Goal: Information Seeking & Learning: Learn about a topic

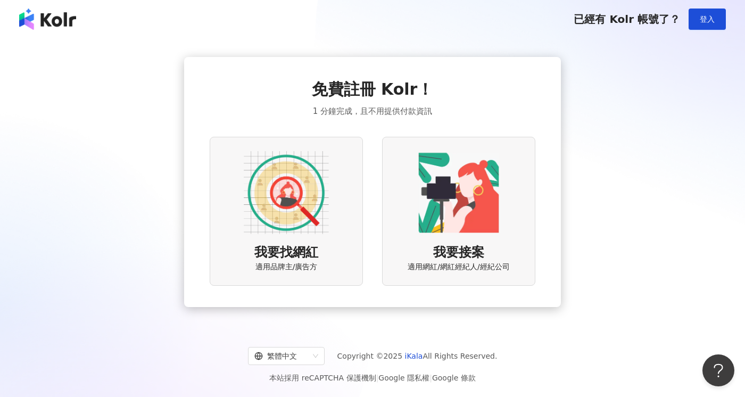
click at [293, 240] on div "我要找網紅 適用品牌主/廣告方" at bounding box center [286, 211] width 153 height 148
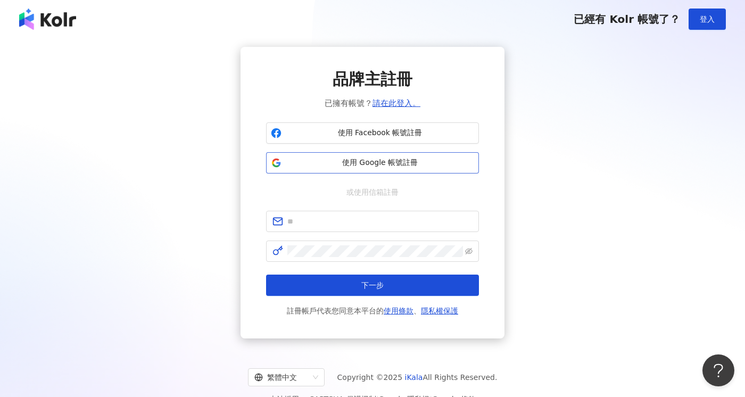
click at [360, 161] on span "使用 Google 帳號註冊" at bounding box center [380, 163] width 188 height 11
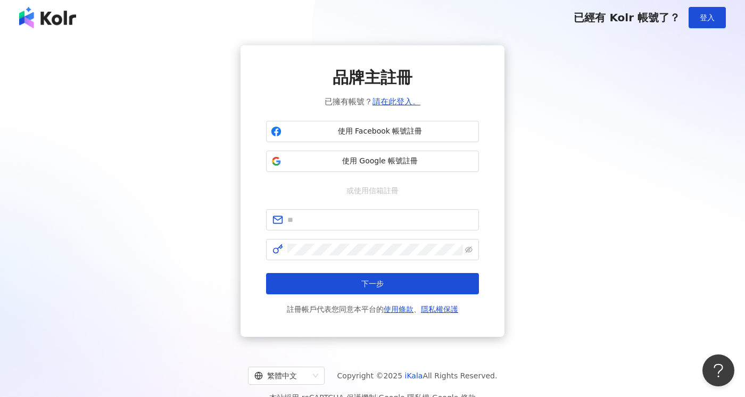
scroll to position [2, 0]
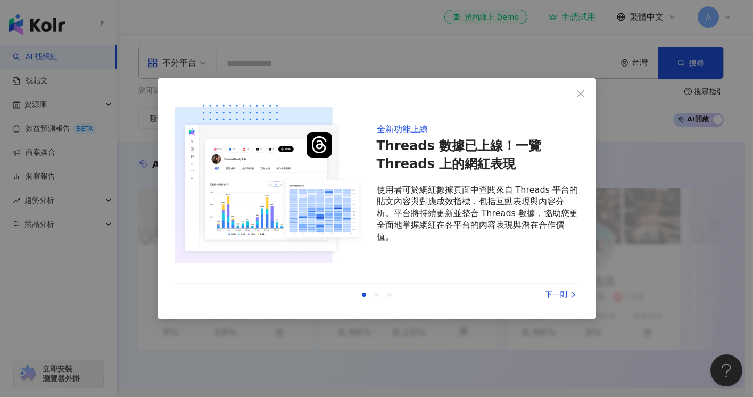
click at [567, 296] on div "下一則" at bounding box center [539, 295] width 80 height 12
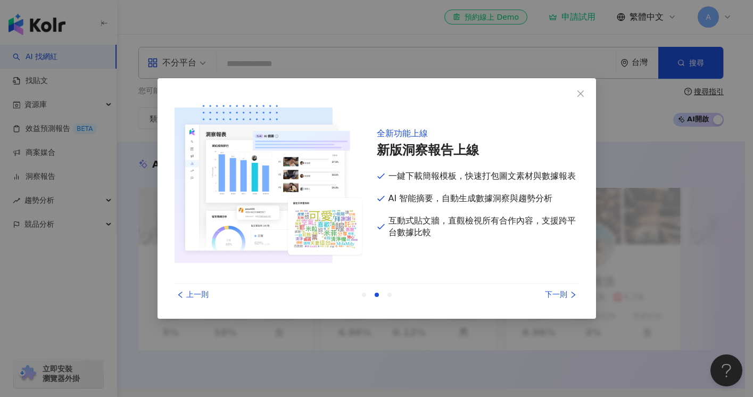
click at [556, 297] on div "下一則" at bounding box center [539, 295] width 80 height 12
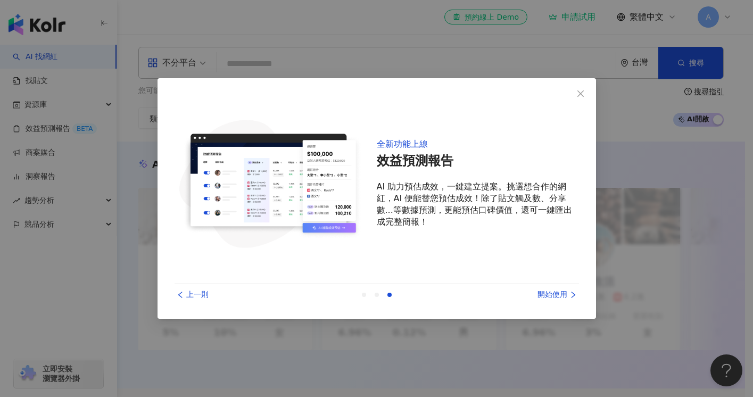
click at [548, 303] on div "上一則 開始使用" at bounding box center [377, 295] width 404 height 22
click at [549, 297] on div "開始使用" at bounding box center [539, 295] width 80 height 12
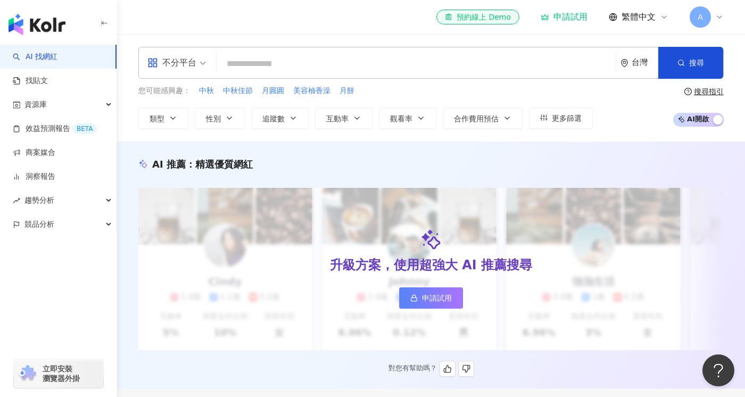
click at [440, 301] on span "申請試用" at bounding box center [437, 298] width 30 height 9
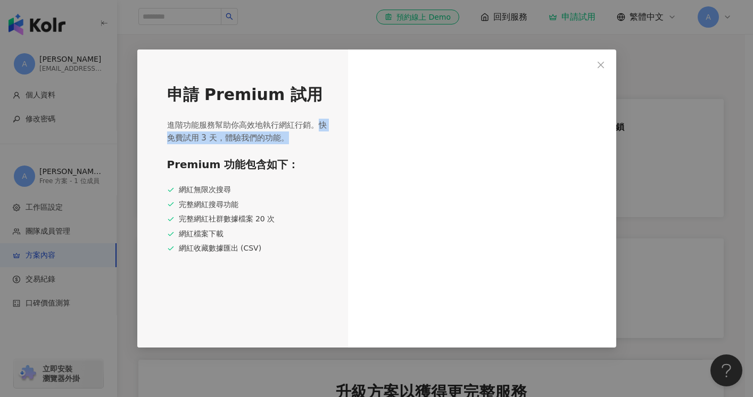
drag, startPoint x: 322, startPoint y: 125, endPoint x: 324, endPoint y: 144, distance: 19.3
click at [324, 144] on span "進階功能服務幫助你高效地執行網紅行銷。快免費試用 3 天，體驗我們的功能。" at bounding box center [248, 132] width 162 height 26
click at [289, 139] on span "進階功能服務幫助你高效地執行網紅行銷。快免費試用 3 天，體驗我們的功能。" at bounding box center [248, 132] width 162 height 26
click at [286, 263] on div "申請 Premium 試用 進階功能服務幫助你高效地執行網紅行銷。快免費試用 3 天，體驗我們的功能。 Premium 功能包含如下： 網紅無限次搜尋 完整網…" at bounding box center [242, 198] width 211 height 298
click at [605, 63] on span "Close" at bounding box center [600, 65] width 21 height 9
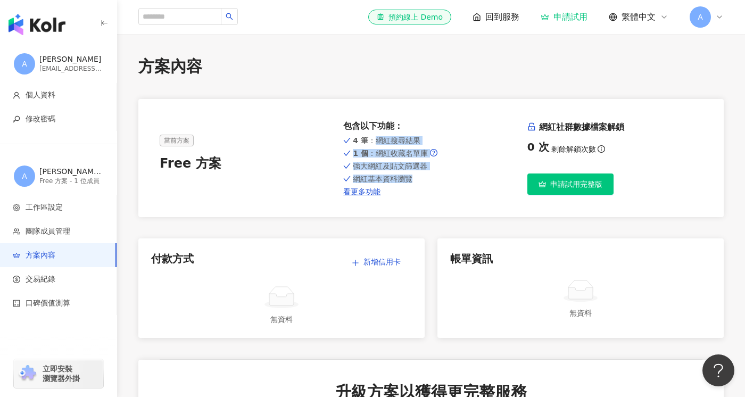
drag, startPoint x: 371, startPoint y: 142, endPoint x: 418, endPoint y: 182, distance: 61.9
click at [418, 182] on div "4 筆 ：網紅搜尋結果 1 個 ：網紅收藏名單庫 強大網紅及貼文篩選器 網紅基本資料瀏覽 看更多功能" at bounding box center [430, 165] width 175 height 62
drag, startPoint x: 376, startPoint y: 154, endPoint x: 423, endPoint y: 187, distance: 57.0
click at [423, 187] on div "4 筆 ：網紅搜尋結果 1 個 ：網紅收藏名單庫 強大網紅及貼文篩選器 網紅基本資料瀏覽 看更多功能" at bounding box center [430, 165] width 175 height 62
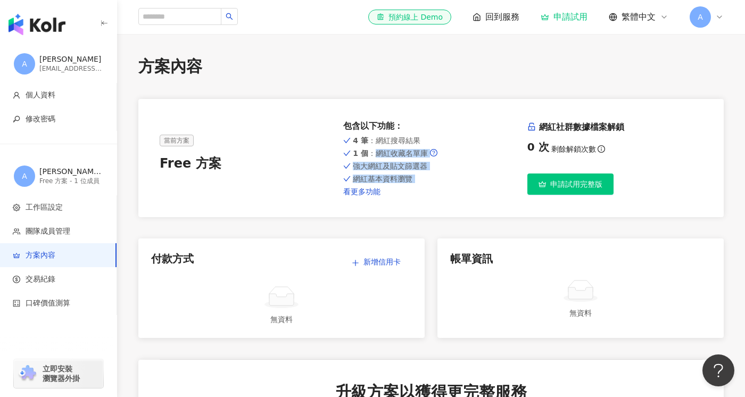
click at [362, 190] on link "看更多功能" at bounding box center [430, 191] width 175 height 9
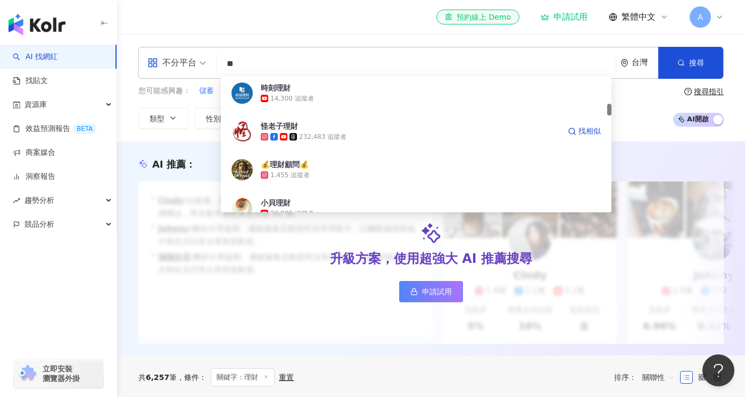
scroll to position [309, 0]
type input "*"
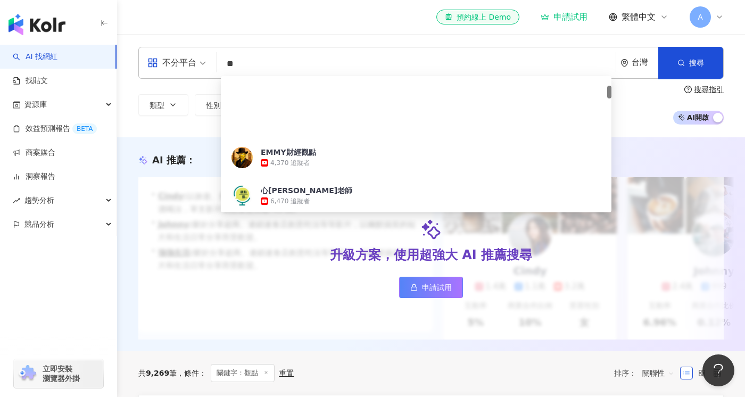
scroll to position [102, 0]
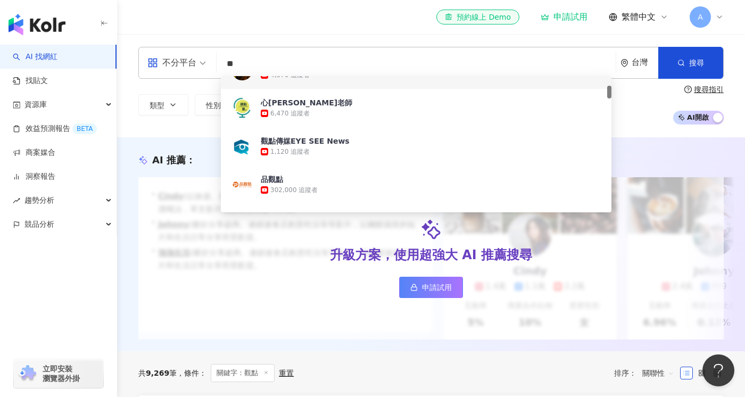
drag, startPoint x: 260, startPoint y: 61, endPoint x: 200, endPoint y: 57, distance: 60.2
click at [200, 57] on div "不分平台 ** 台灣 搜尋 0665b688-540e-4616-91c3-d6548e7d8700 fdbe2e93-01bb-482a-88f4-fe67…" at bounding box center [430, 63] width 585 height 32
type input "**"
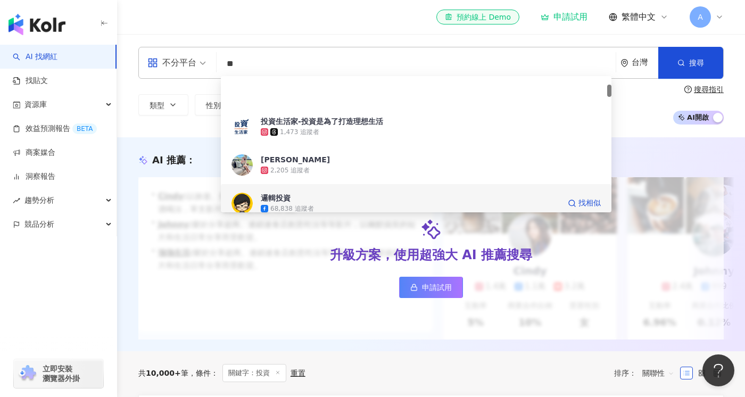
scroll to position [91, 0]
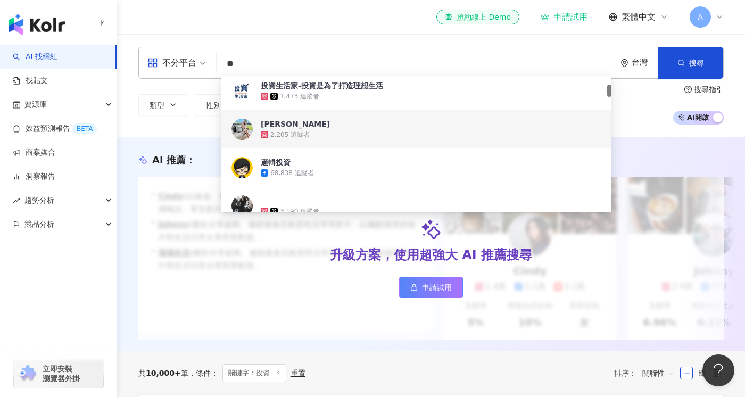
click at [286, 131] on div "2,205 追蹤者" at bounding box center [289, 134] width 39 height 9
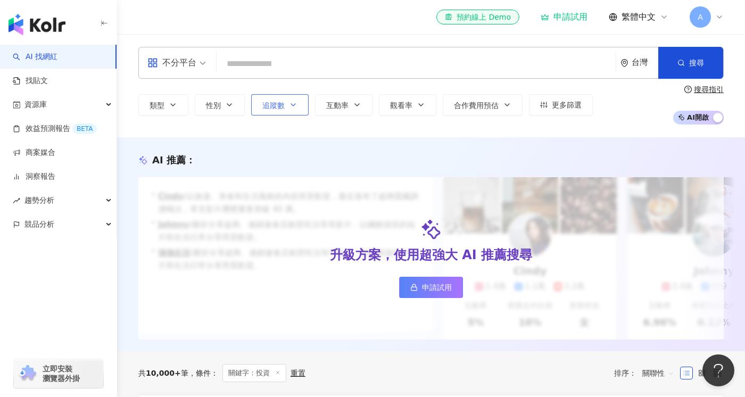
click at [295, 107] on icon "button" at bounding box center [293, 105] width 9 height 9
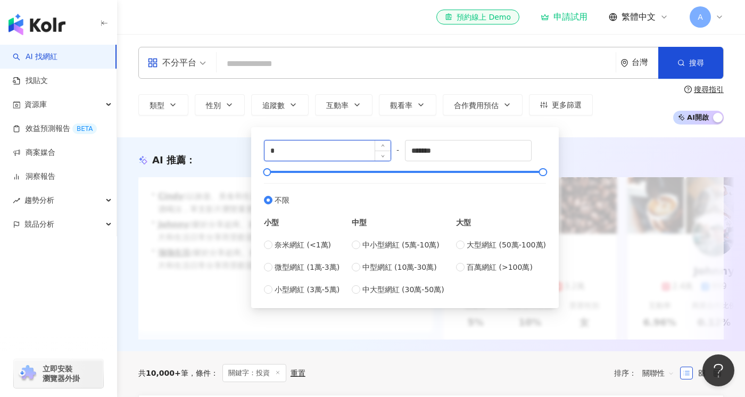
click at [328, 153] on input "*" at bounding box center [327, 150] width 126 height 20
type input "*****"
click at [633, 128] on div "不分平台 台灣 搜尋 customizedTag 投資生活家-投資是為了打造理想生活 1,473 追蹤者 [PERSON_NAME] 2,205 追蹤者 邏輯…" at bounding box center [431, 85] width 628 height 103
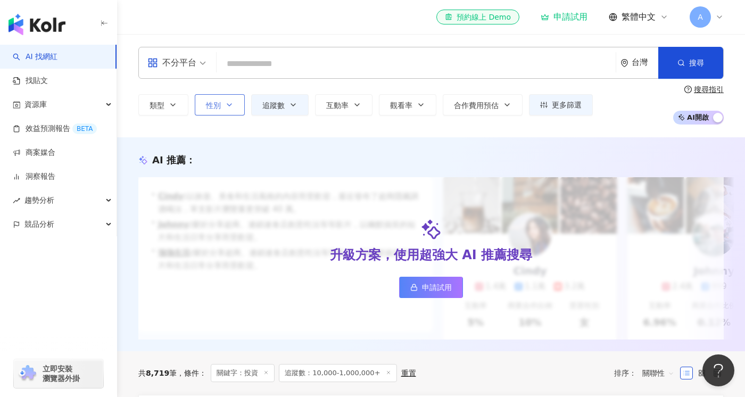
click at [226, 109] on icon "button" at bounding box center [229, 105] width 9 height 9
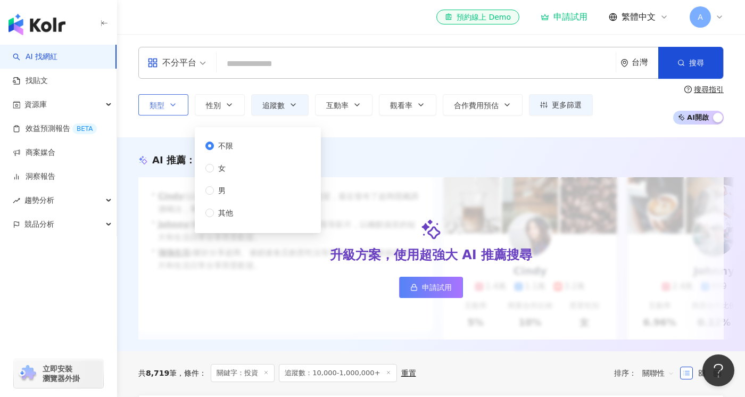
click at [169, 105] on icon "button" at bounding box center [173, 105] width 9 height 9
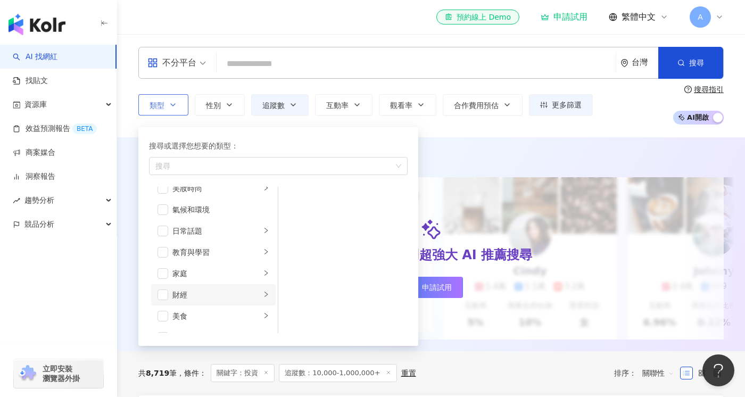
scroll to position [33, 0]
click at [196, 298] on div "財經" at bounding box center [216, 294] width 88 height 12
click at [172, 296] on div "財經" at bounding box center [216, 294] width 88 height 12
click at [164, 291] on span "button" at bounding box center [163, 292] width 11 height 11
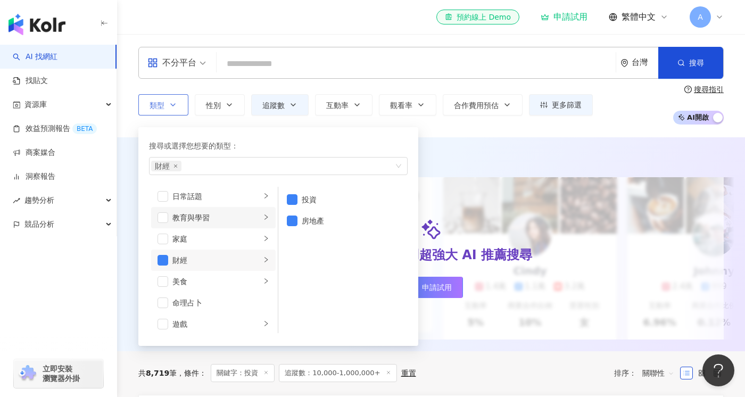
scroll to position [73, 0]
click at [167, 211] on span "button" at bounding box center [163, 211] width 11 height 11
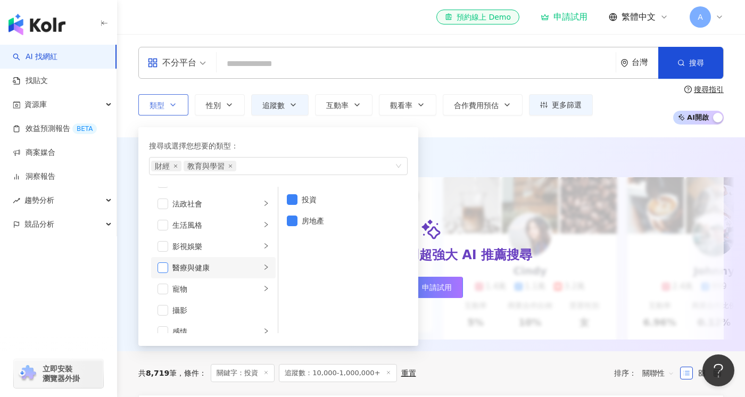
click at [164, 270] on span "button" at bounding box center [163, 267] width 11 height 11
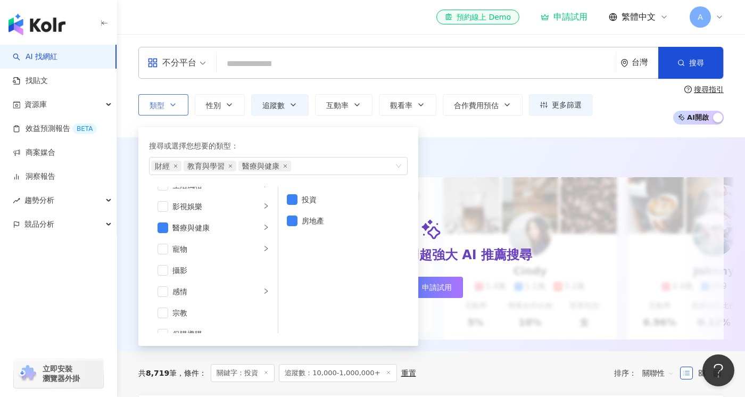
scroll to position [369, 0]
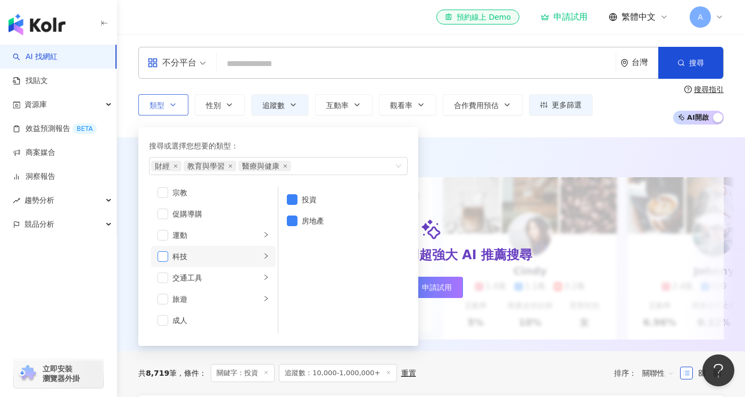
click at [161, 260] on span "button" at bounding box center [163, 256] width 11 height 11
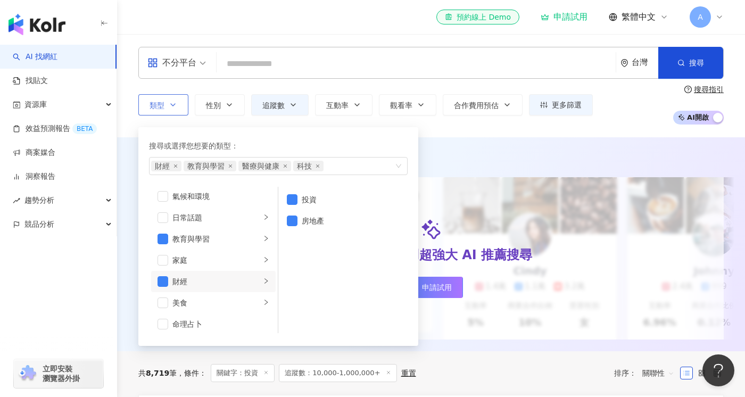
click at [415, 141] on div "搜尋或選擇您想要的類型： 財經 教育與學習 醫療與健康 科技 藝術與娛樂 美妝時尚 氣候和環境 日常話題 教育與學習 家庭 財經 美食 命理占卜 遊戲 法政社…" at bounding box center [278, 236] width 280 height 219
click at [448, 132] on div "不分平台 台灣 搜尋 customizedTag 投資生活家-投資是為了打造理想生活 1,473 追蹤者 [PERSON_NAME] 2,205 追蹤者 邏輯…" at bounding box center [431, 85] width 628 height 103
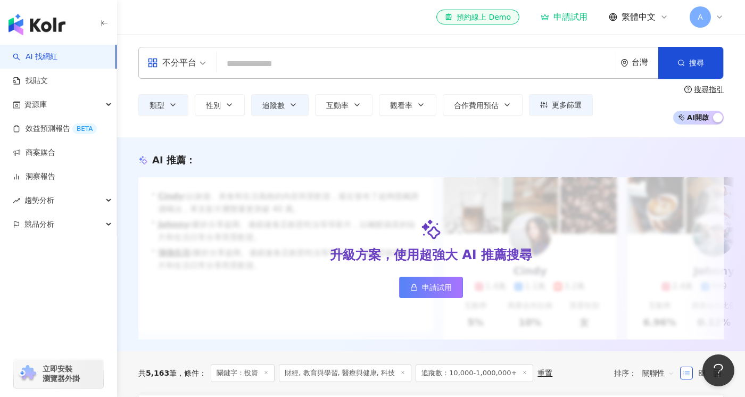
click at [471, 93] on div "類型 性別 追蹤數 互動率 觀看率 合作費用預估 更多篩選 ***** - ******* 不限 小型 奈米網紅 (<1萬) 微型網紅 (1萬-3萬) 小型網…" at bounding box center [430, 104] width 585 height 39
click at [205, 62] on span "不分平台" at bounding box center [176, 62] width 59 height 17
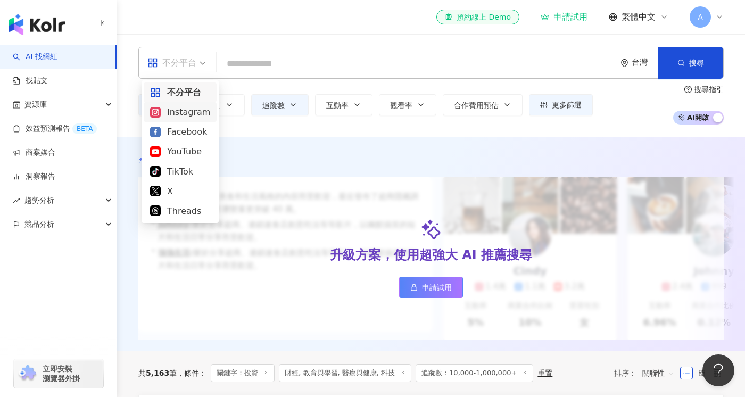
click at [188, 117] on div "Instagram" at bounding box center [180, 111] width 60 height 13
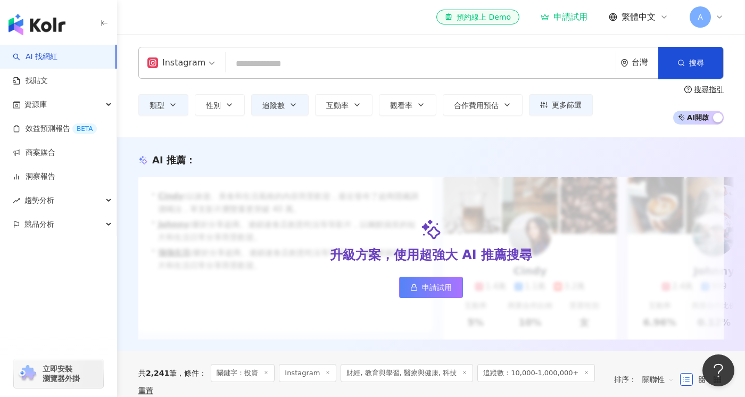
click at [208, 59] on span "Instagram" at bounding box center [181, 62] width 68 height 17
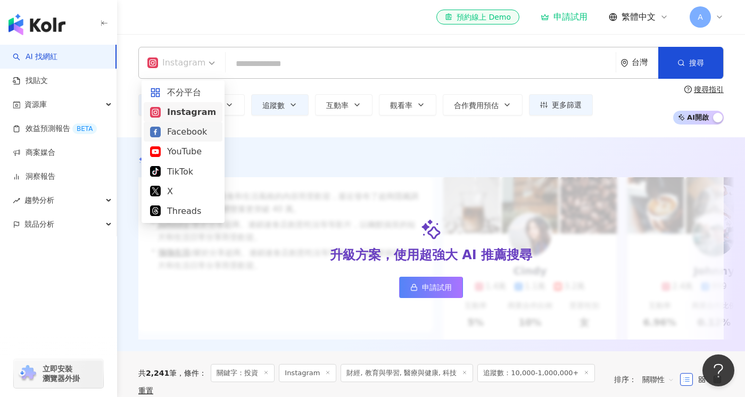
click at [195, 133] on div "Facebook" at bounding box center [183, 131] width 66 height 13
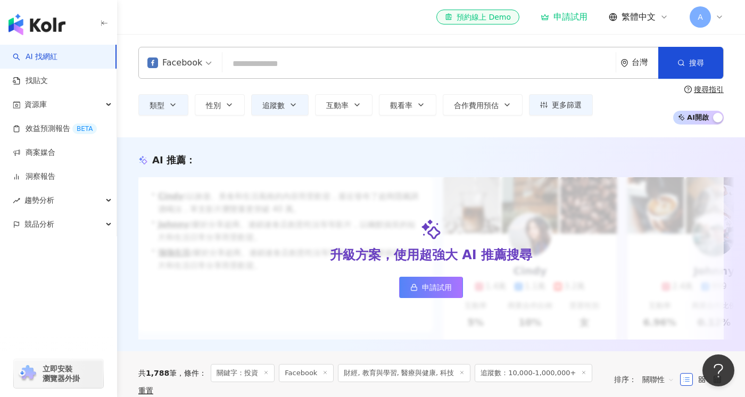
click at [352, 68] on input "search" at bounding box center [419, 64] width 385 height 20
click at [301, 61] on input "search" at bounding box center [419, 64] width 385 height 20
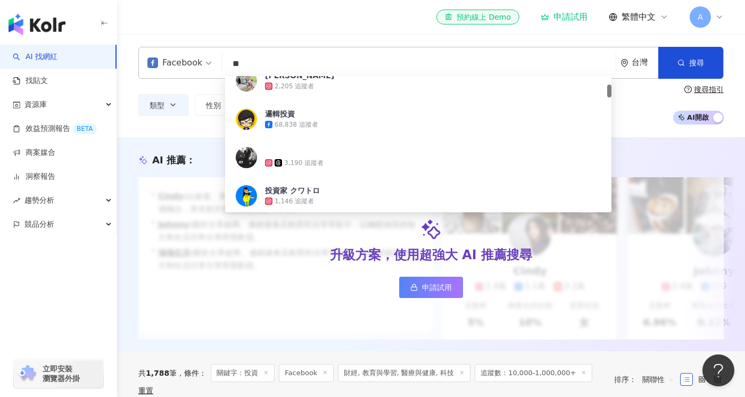
type input "*"
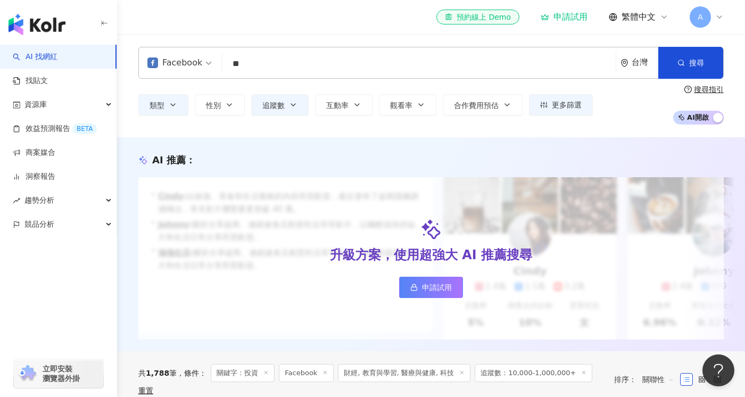
type input "*"
type input "**"
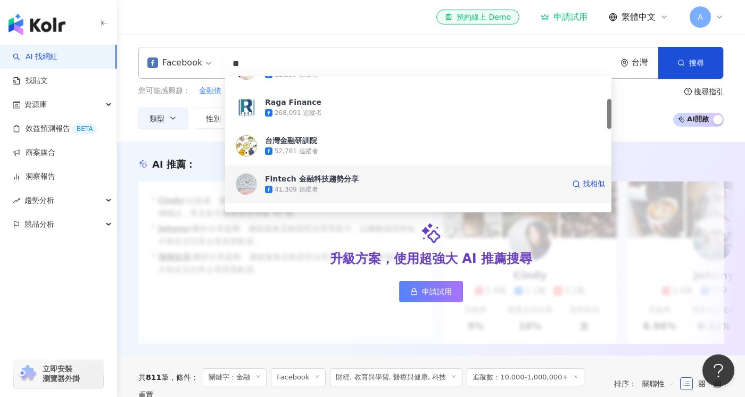
scroll to position [258, 0]
